Goal: Task Accomplishment & Management: Use online tool/utility

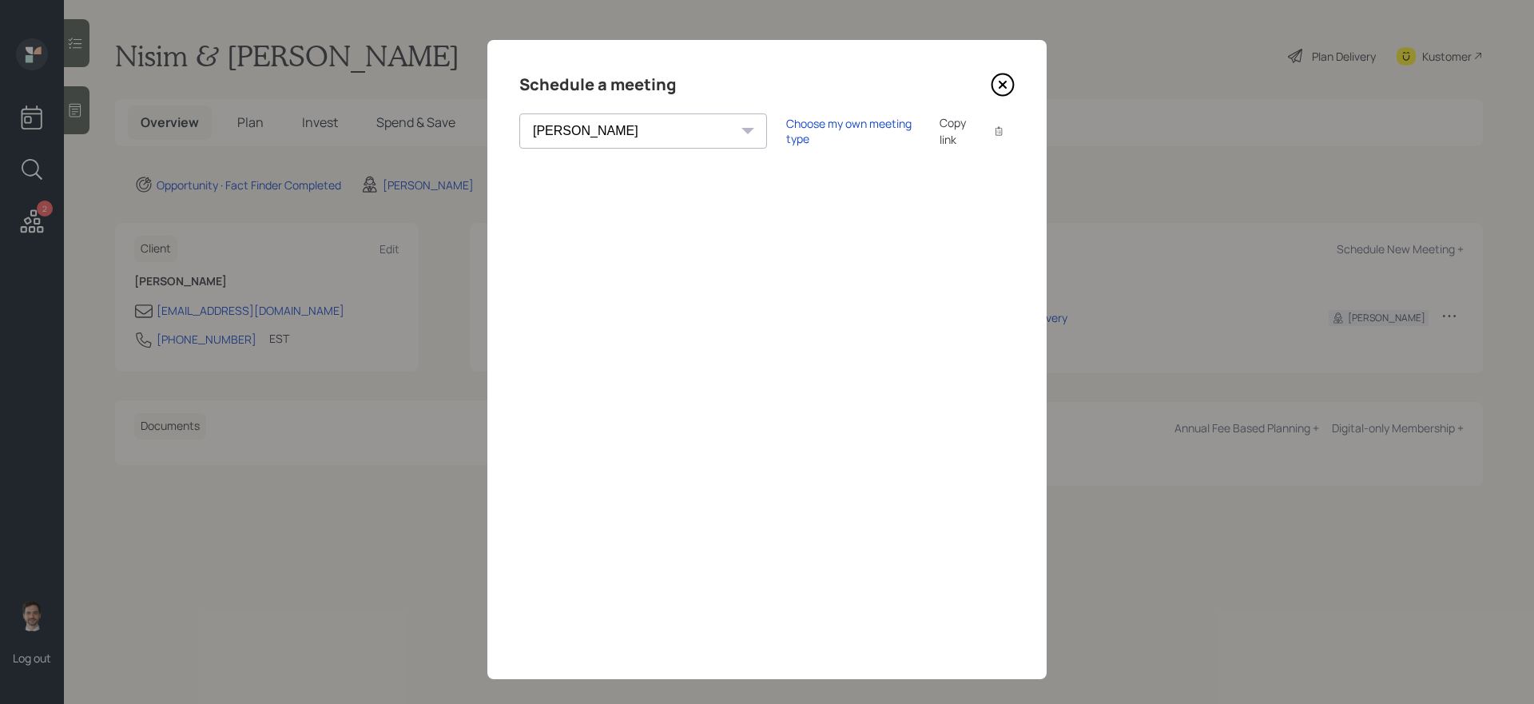
select select "ef6b64e1-8f62-4a74-b865-a7df4b35b836"
click at [1002, 85] on icon at bounding box center [1002, 84] width 6 height 6
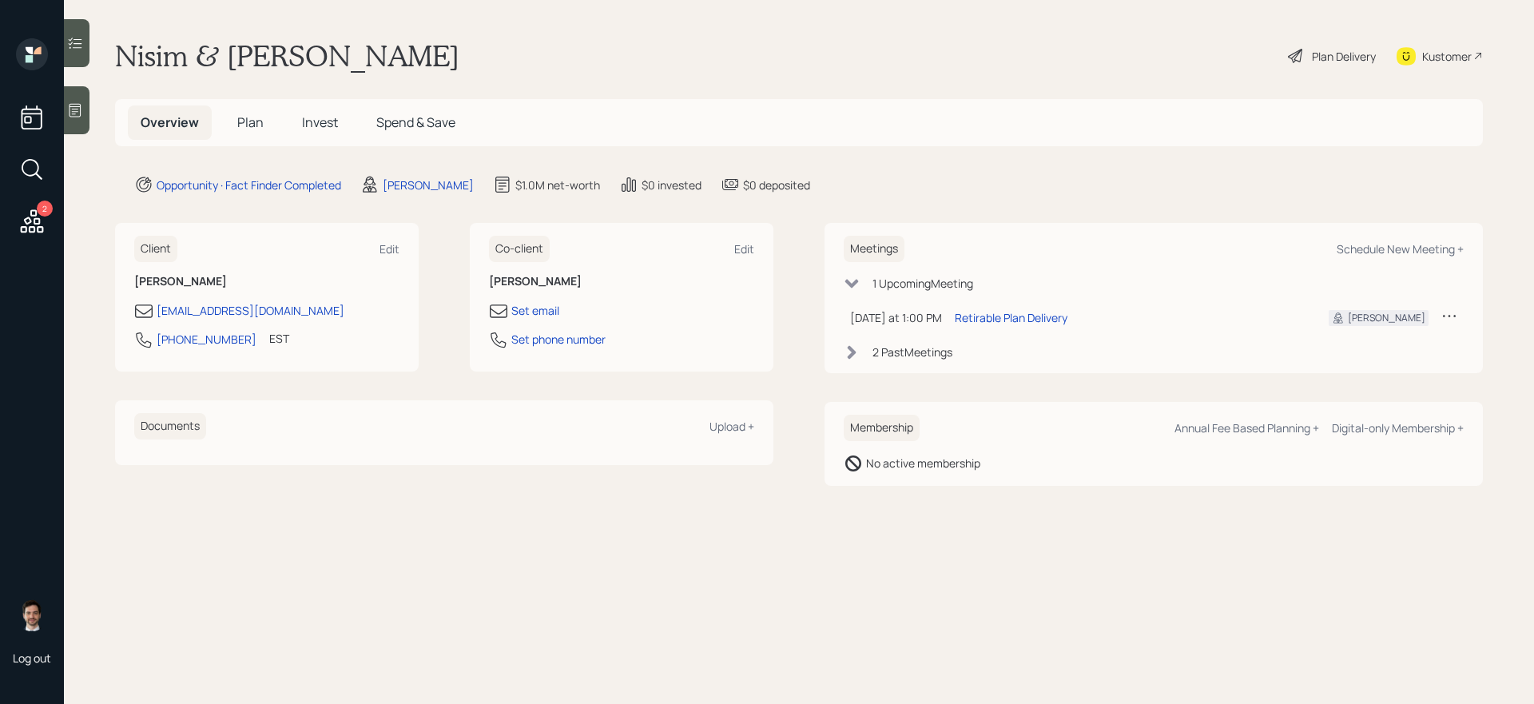
click at [254, 124] on span "Plan" at bounding box center [250, 122] width 26 height 18
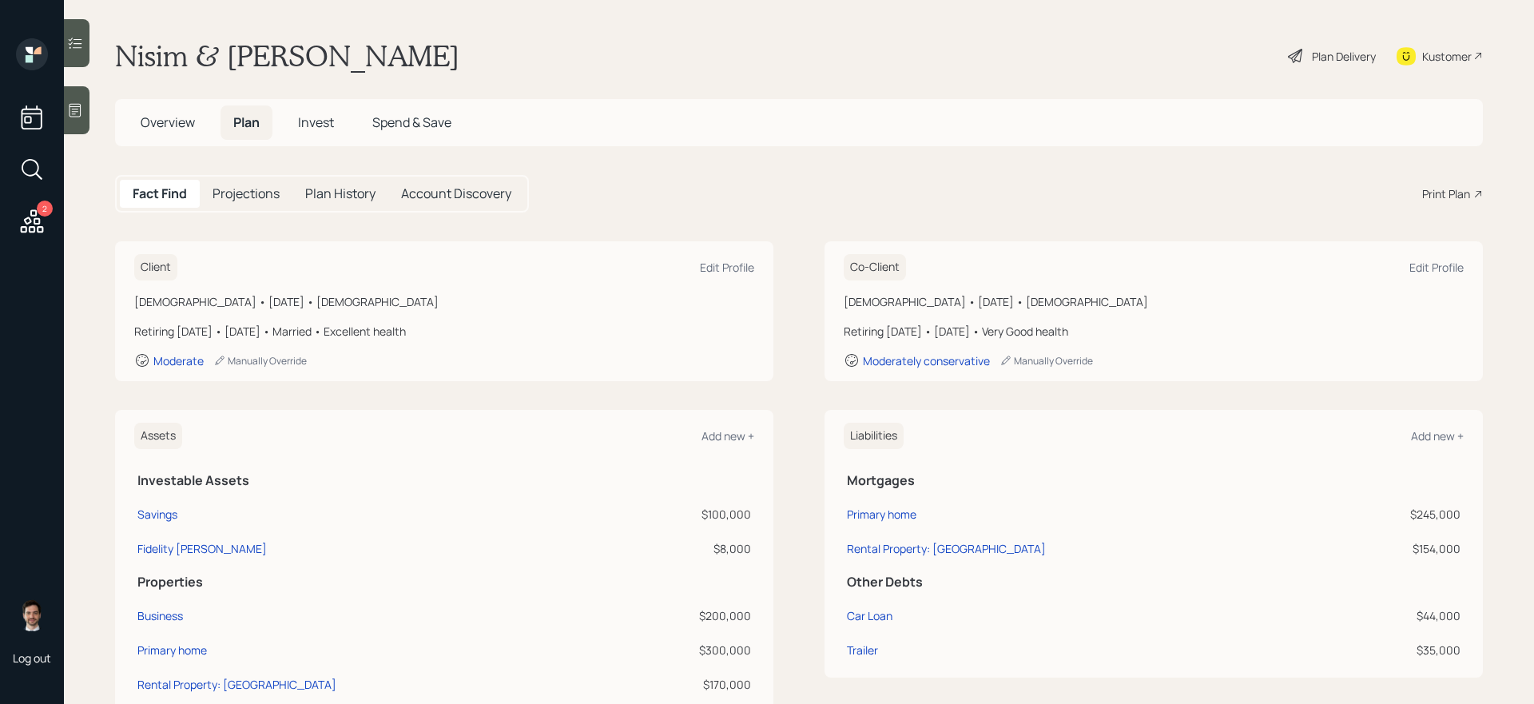
click at [1449, 192] on div "Print Plan" at bounding box center [1446, 193] width 48 height 17
